Goal: Check status: Check status

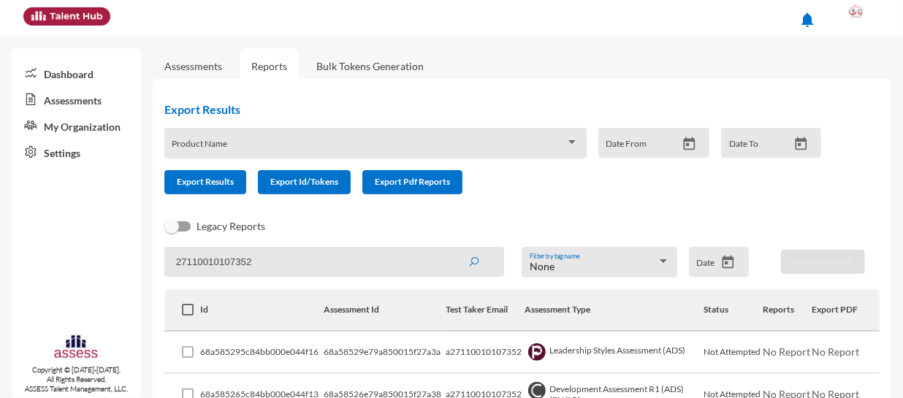
scroll to position [81, 0]
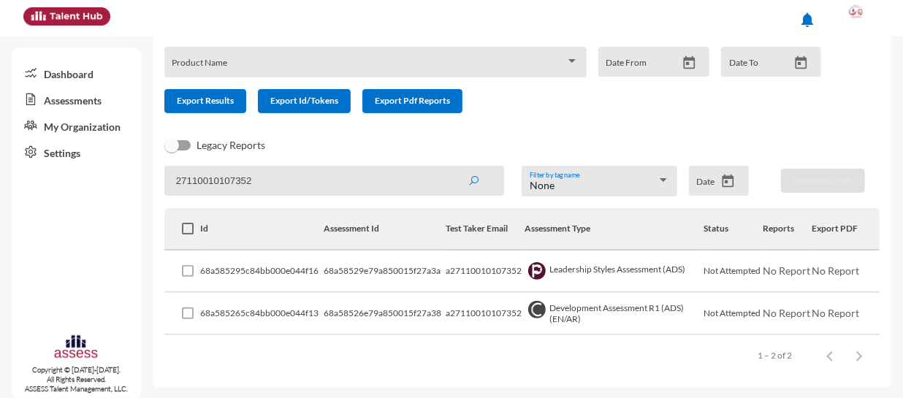
click at [365, 190] on input "27110010107352" at bounding box center [334, 181] width 340 height 30
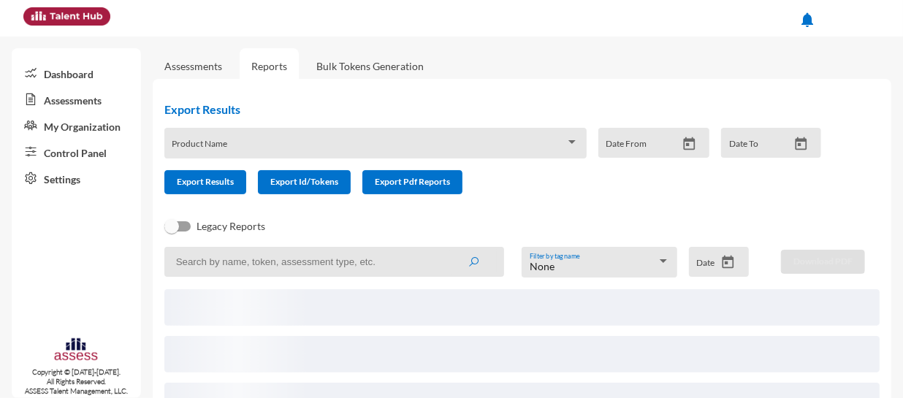
click at [353, 266] on input at bounding box center [334, 262] width 340 height 30
paste input "M@sadek35422047"
type input "M"
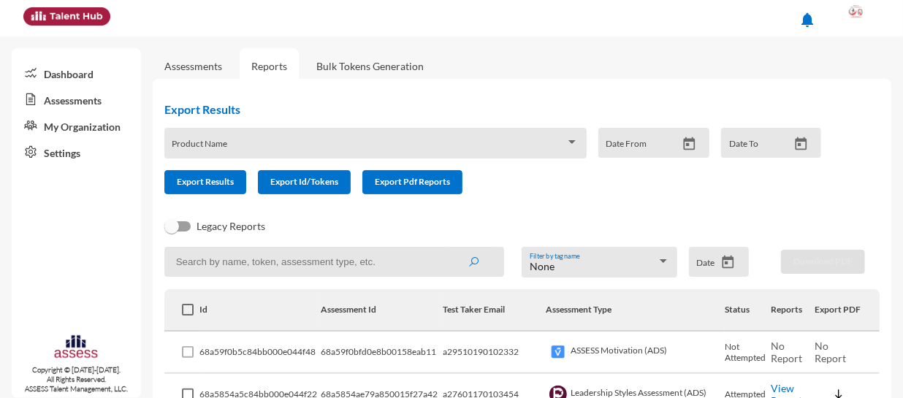
paste input "27110010107352"
type input "27110010107352"
click at [450, 248] on button "submit" at bounding box center [473, 261] width 47 height 26
